Goal: Check status: Check status

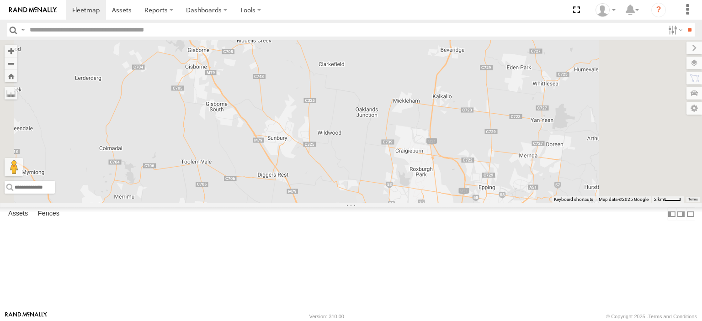
drag, startPoint x: 519, startPoint y: 234, endPoint x: 429, endPoint y: 34, distance: 219.8
click at [429, 34] on body at bounding box center [351, 160] width 702 height 321
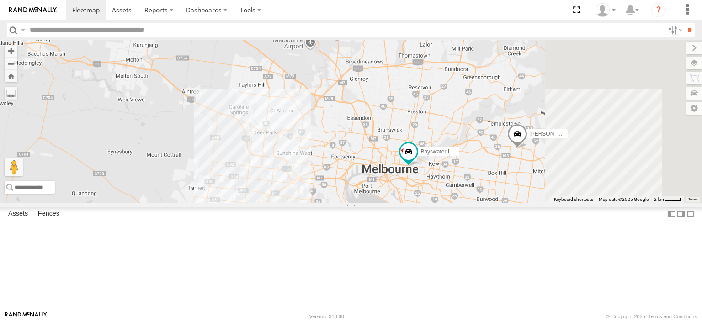
drag, startPoint x: 519, startPoint y: 221, endPoint x: 465, endPoint y: 51, distance: 178.1
click at [465, 51] on div "Bayswater Isuzu FRR [PERSON_NAME]" at bounding box center [351, 121] width 702 height 163
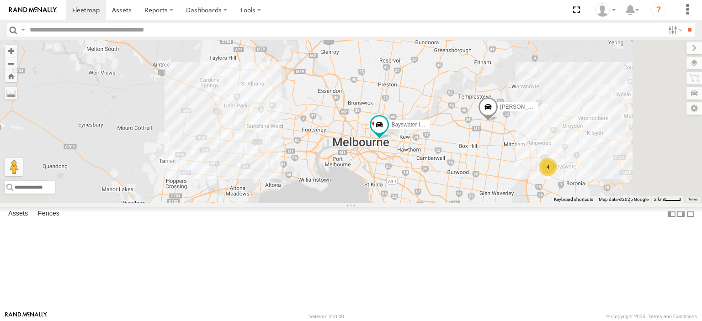
drag, startPoint x: 508, startPoint y: 152, endPoint x: 475, endPoint y: 123, distance: 44.7
click at [475, 123] on div "Bayswater Isuzu FRR [PERSON_NAME] BMW 4" at bounding box center [351, 121] width 702 height 163
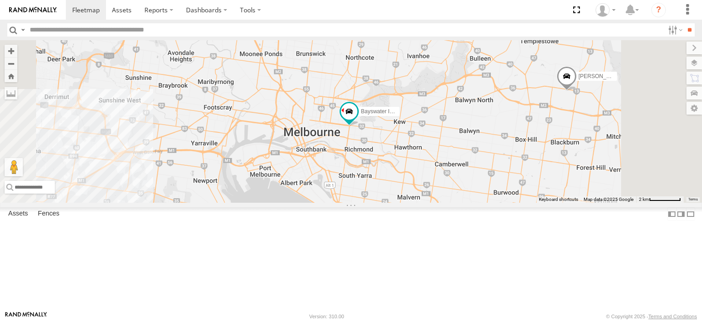
drag, startPoint x: 516, startPoint y: 192, endPoint x: 454, endPoint y: 120, distance: 94.6
click at [454, 121] on div "Bayswater Isuzu FRR [PERSON_NAME]" at bounding box center [351, 121] width 702 height 163
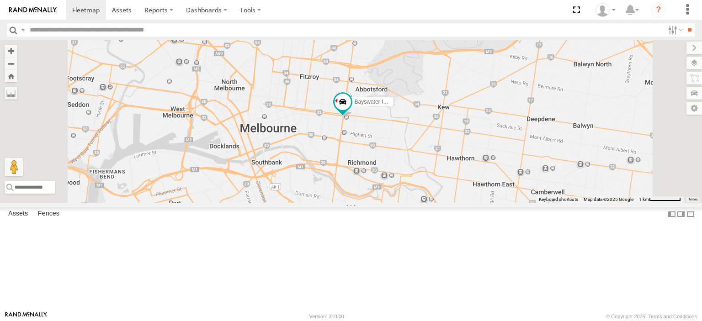
drag, startPoint x: 464, startPoint y: 175, endPoint x: 482, endPoint y: 143, distance: 36.4
click at [482, 143] on div "Bayswater Isuzu FRR [PERSON_NAME]" at bounding box center [351, 121] width 702 height 163
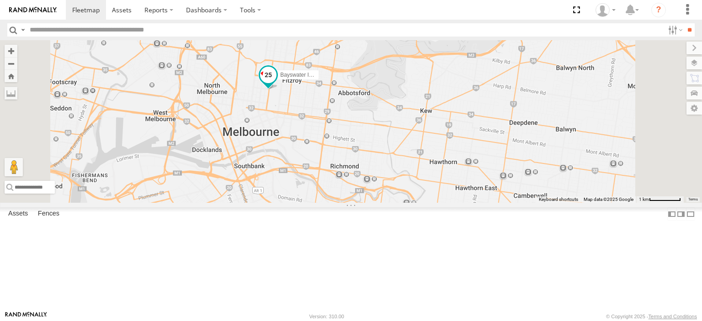
click at [277, 83] on span at bounding box center [268, 75] width 16 height 16
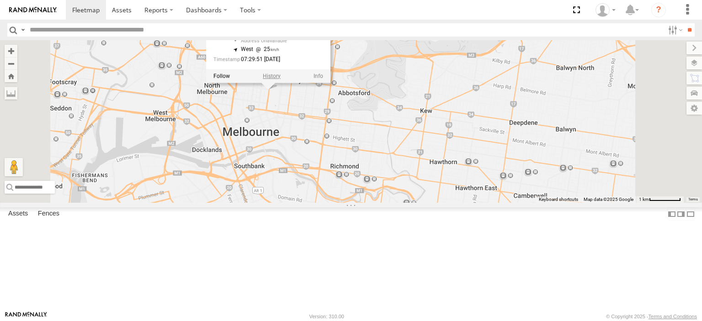
click at [281, 79] on label at bounding box center [272, 76] width 18 height 6
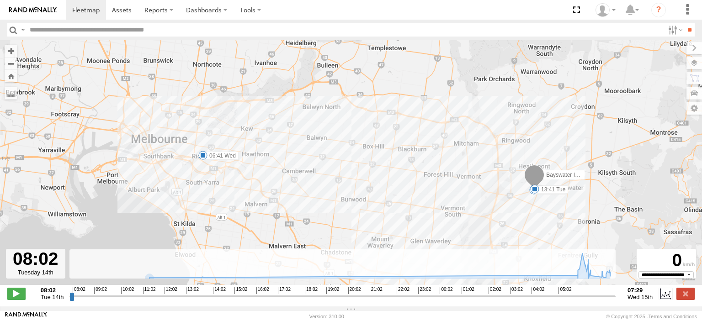
drag, startPoint x: 68, startPoint y: 301, endPoint x: 433, endPoint y: 294, distance: 364.9
click at [433, 294] on div "08:02 Tue 14th Created with Highcharts 6.0.7 [DOMAIN_NAME] 08:02 09:02 10:02 11…" at bounding box center [351, 294] width 688 height 14
drag, startPoint x: 71, startPoint y: 302, endPoint x: 569, endPoint y: 302, distance: 497.4
click at [569, 301] on input "range" at bounding box center [342, 296] width 546 height 9
click at [21, 300] on span at bounding box center [16, 294] width 18 height 12
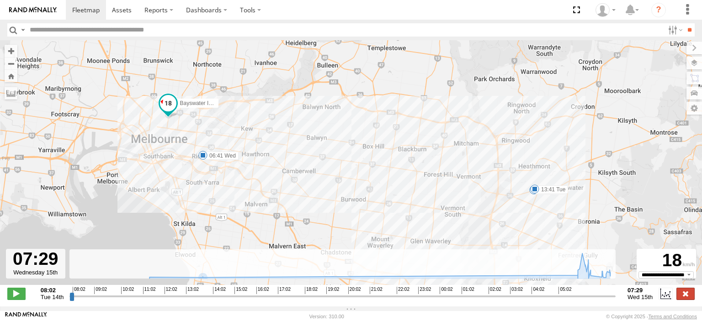
click at [693, 297] on label at bounding box center [686, 294] width 18 height 12
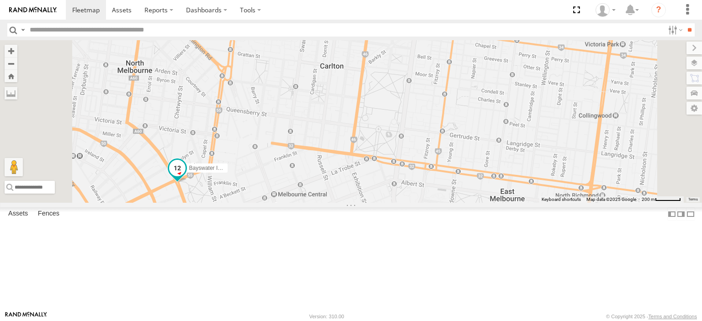
click at [186, 176] on span at bounding box center [177, 168] width 16 height 16
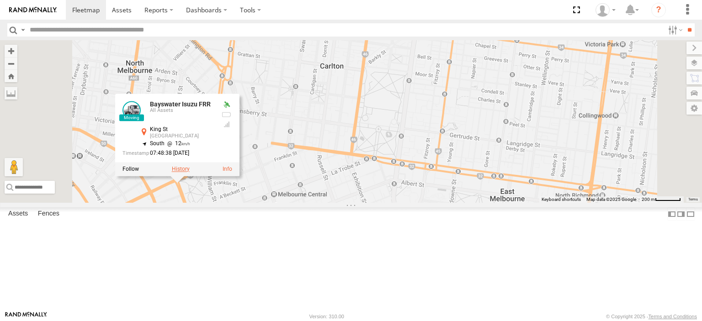
click at [240, 176] on div at bounding box center [177, 169] width 124 height 14
click at [190, 172] on label at bounding box center [181, 169] width 18 height 6
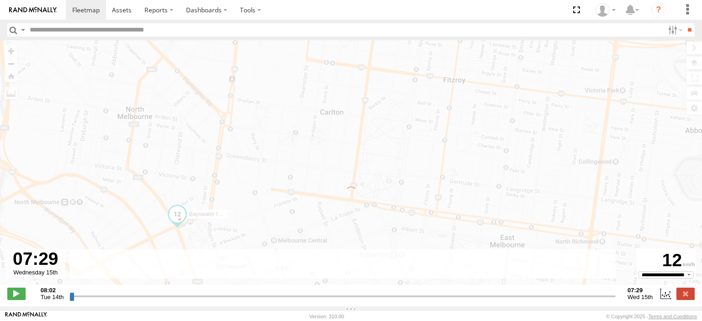
type input "**********"
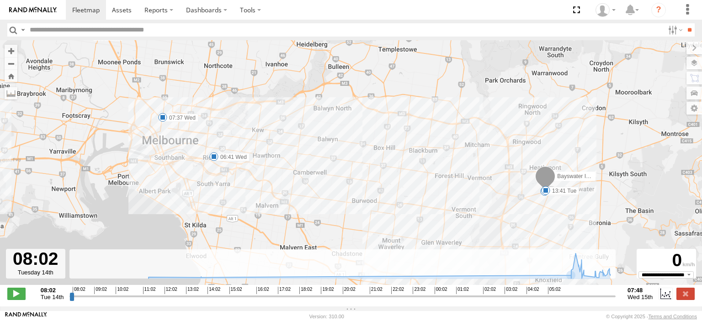
click at [165, 122] on span at bounding box center [162, 117] width 9 height 9
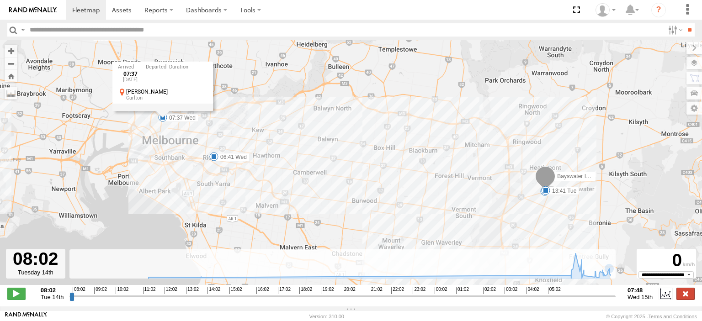
click at [687, 299] on label at bounding box center [686, 294] width 18 height 12
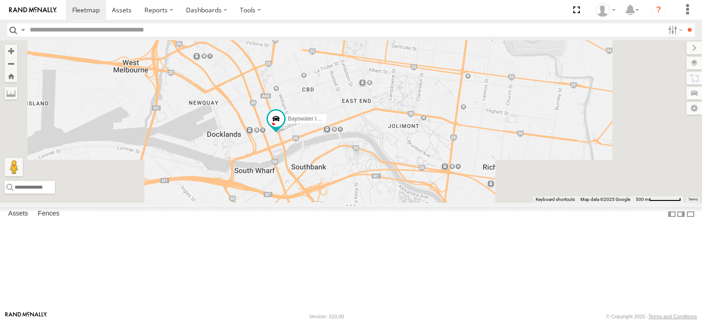
drag, startPoint x: 458, startPoint y: 250, endPoint x: 438, endPoint y: 27, distance: 224.0
click at [438, 27] on body at bounding box center [351, 160] width 702 height 321
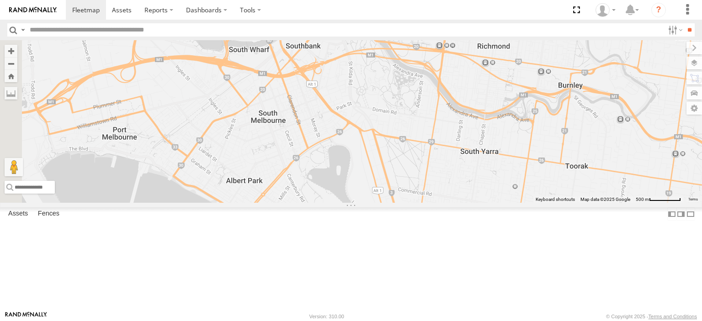
drag, startPoint x: 407, startPoint y: 93, endPoint x: 437, endPoint y: 192, distance: 103.6
click at [437, 192] on div "Bayswater Isuzu FRR" at bounding box center [351, 121] width 702 height 163
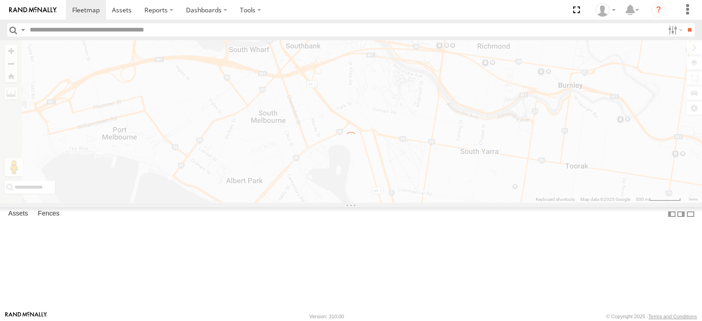
drag, startPoint x: 394, startPoint y: 97, endPoint x: 391, endPoint y: 179, distance: 81.4
click at [391, 179] on div "To navigate the map with touch gestures double-tap and hold your finger on the …" at bounding box center [351, 121] width 702 height 163
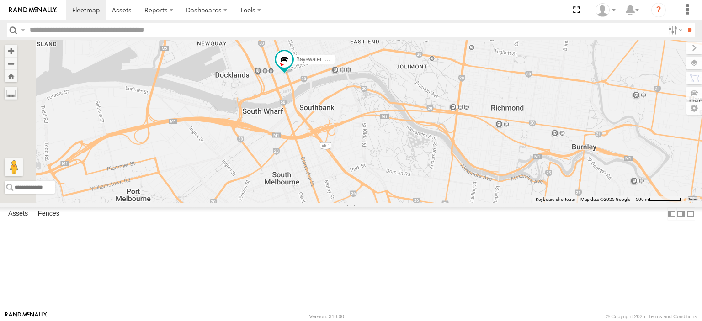
drag, startPoint x: 415, startPoint y: 113, endPoint x: 430, endPoint y: 181, distance: 69.2
click at [430, 181] on div "Bayswater Isuzu FRR" at bounding box center [351, 121] width 702 height 163
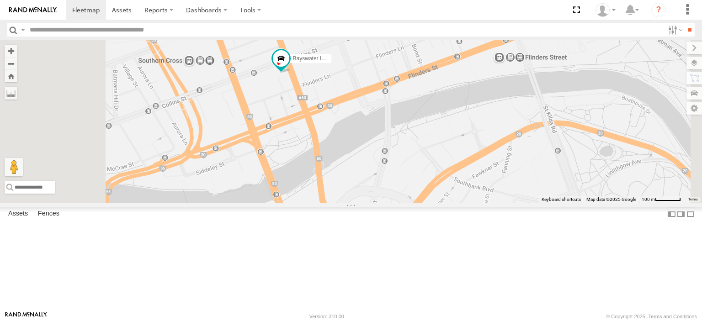
drag, startPoint x: 410, startPoint y: 151, endPoint x: 436, endPoint y: 214, distance: 67.2
click at [436, 203] on div "Bayswater Isuzu FRR" at bounding box center [351, 121] width 702 height 163
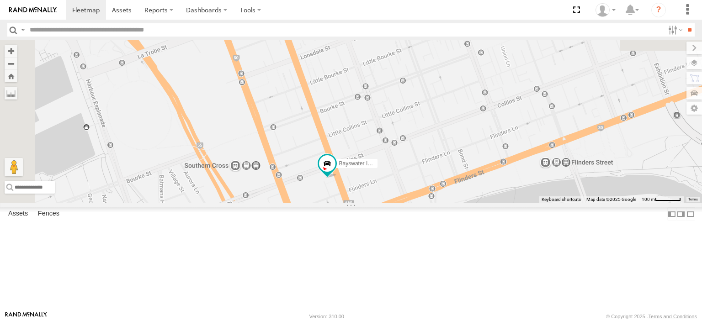
drag, startPoint x: 430, startPoint y: 157, endPoint x: 475, endPoint y: 262, distance: 113.5
click at [474, 203] on div "Bayswater Isuzu FRR" at bounding box center [351, 121] width 702 height 163
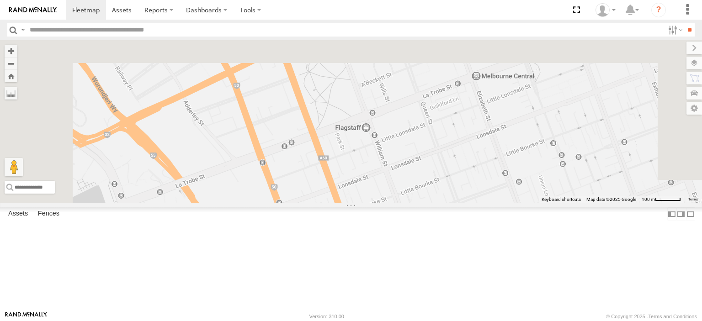
drag, startPoint x: 456, startPoint y: 118, endPoint x: 494, endPoint y: 250, distance: 137.0
click at [494, 203] on div "Bayswater Isuzu FRR" at bounding box center [351, 121] width 702 height 163
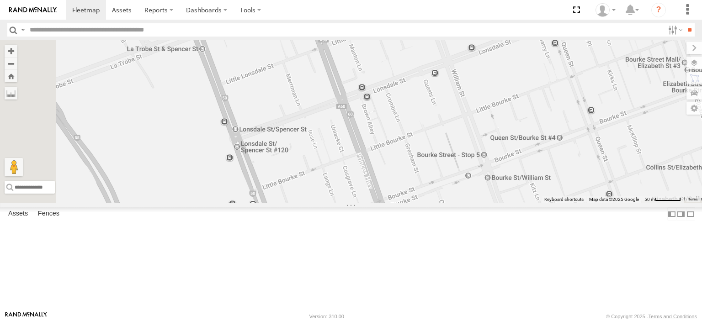
drag, startPoint x: 464, startPoint y: 239, endPoint x: 519, endPoint y: 144, distance: 109.8
click at [519, 144] on div "Bayswater Isuzu FRR" at bounding box center [351, 121] width 702 height 163
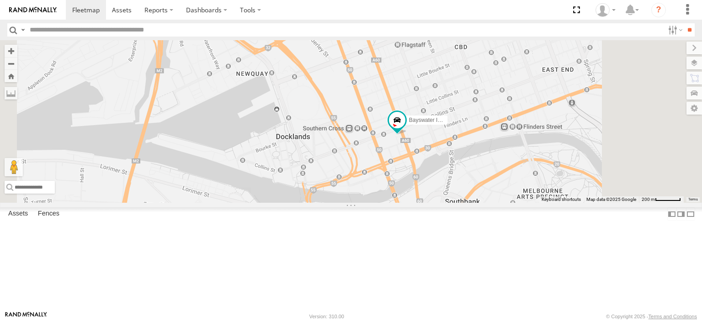
drag, startPoint x: 573, startPoint y: 259, endPoint x: 549, endPoint y: 187, distance: 76.8
click at [549, 187] on div "Bayswater Isuzu FRR" at bounding box center [351, 121] width 702 height 163
